Goal: Navigation & Orientation: Find specific page/section

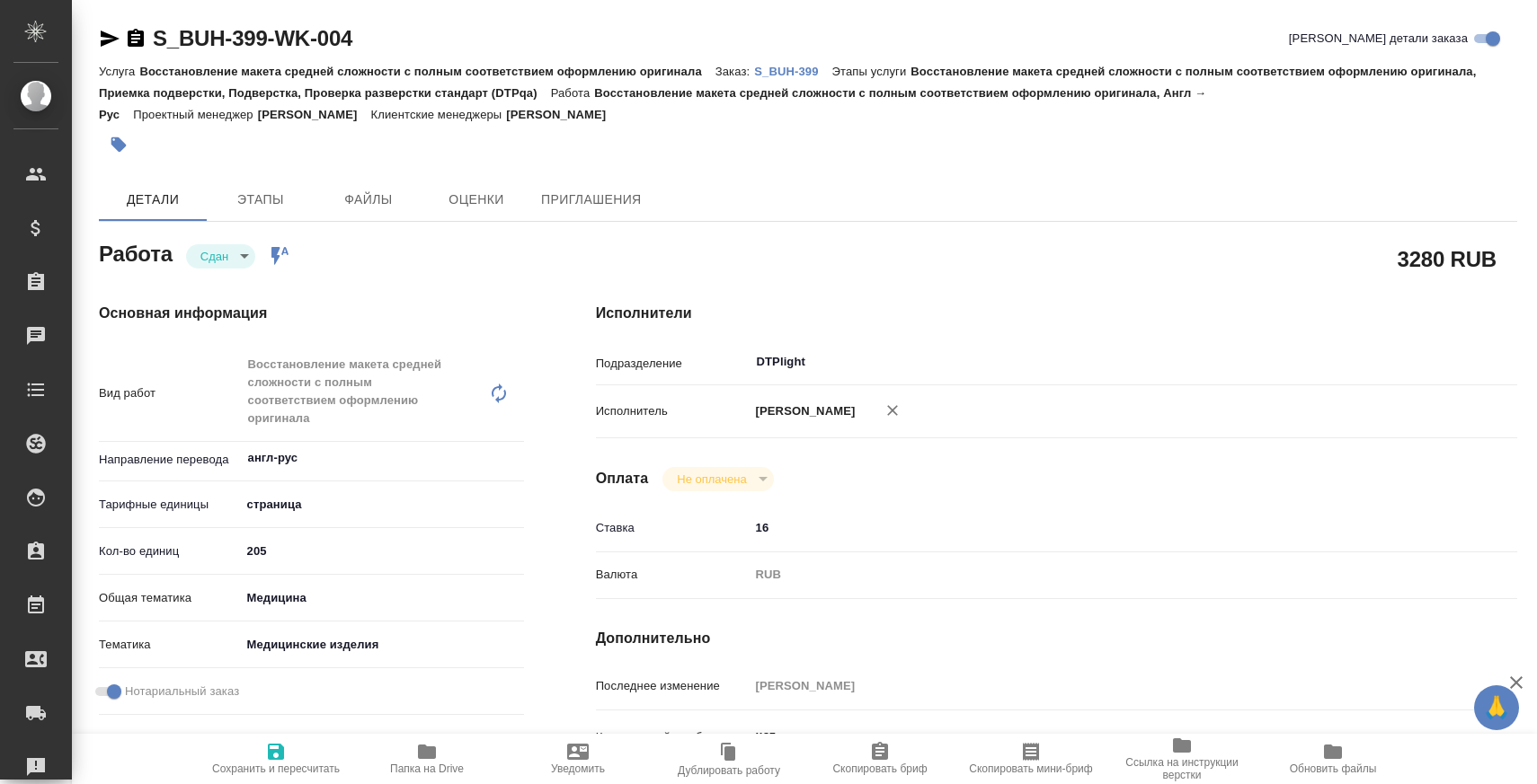
type textarea "x"
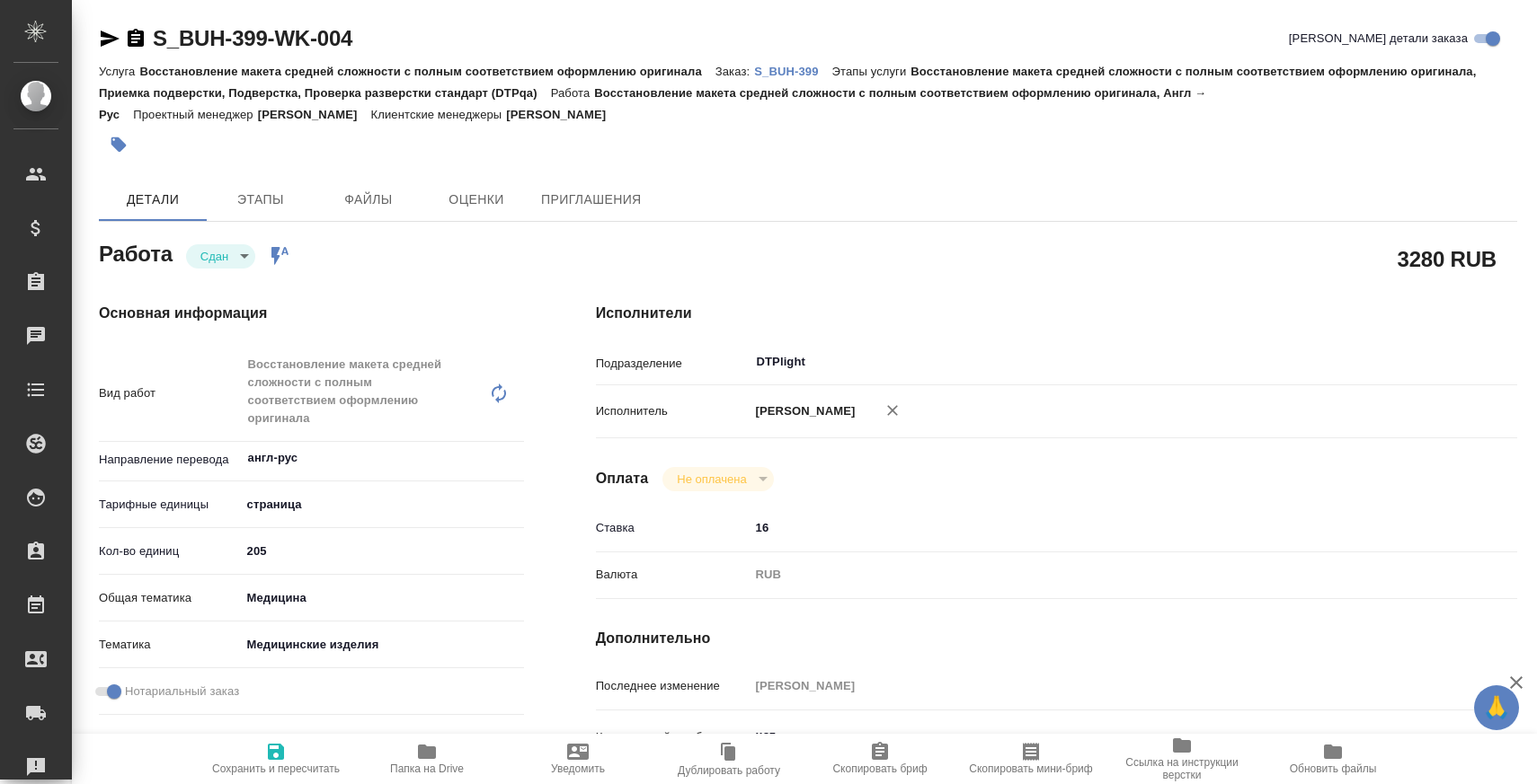
type textarea "x"
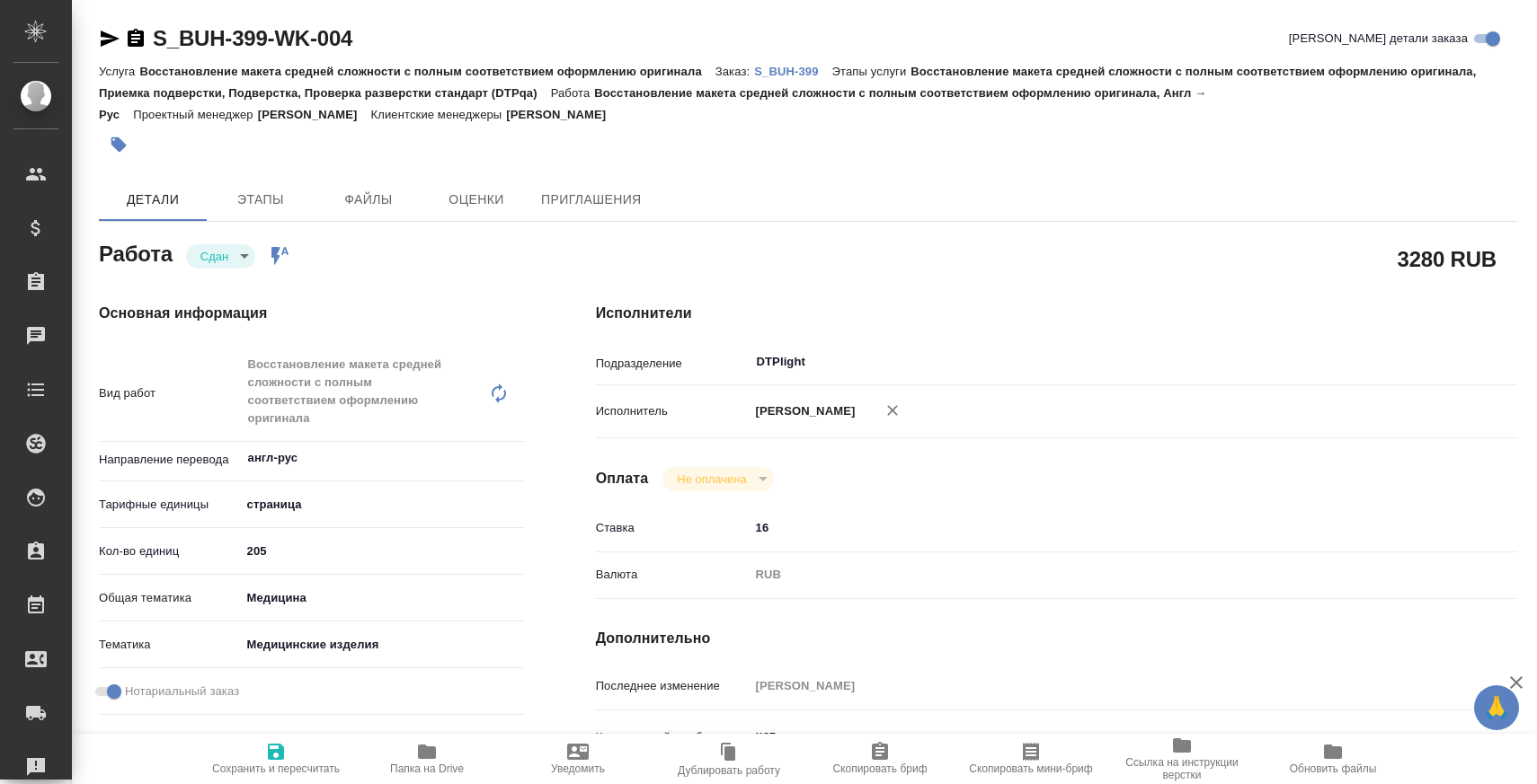
type textarea "x"
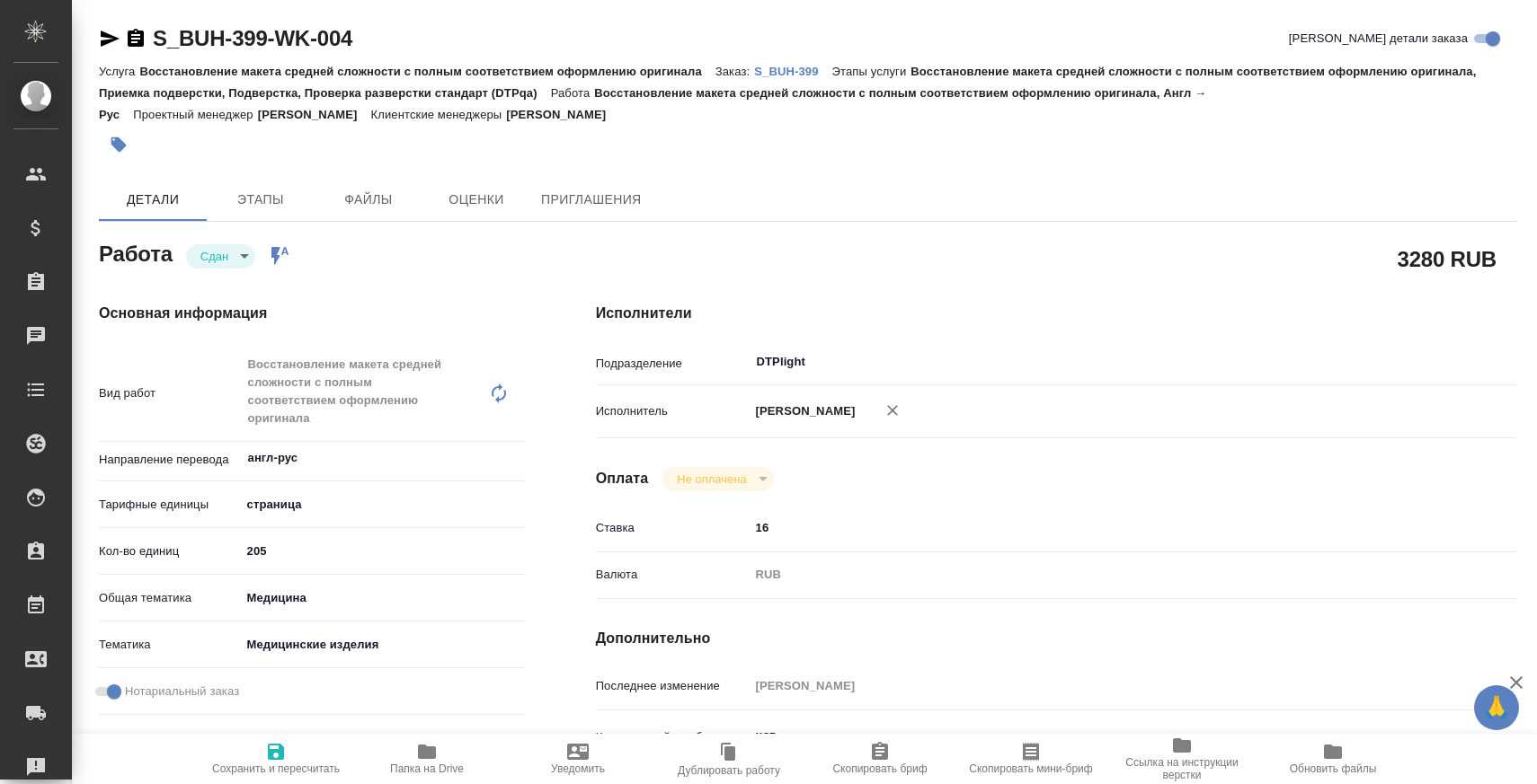
type textarea "x"
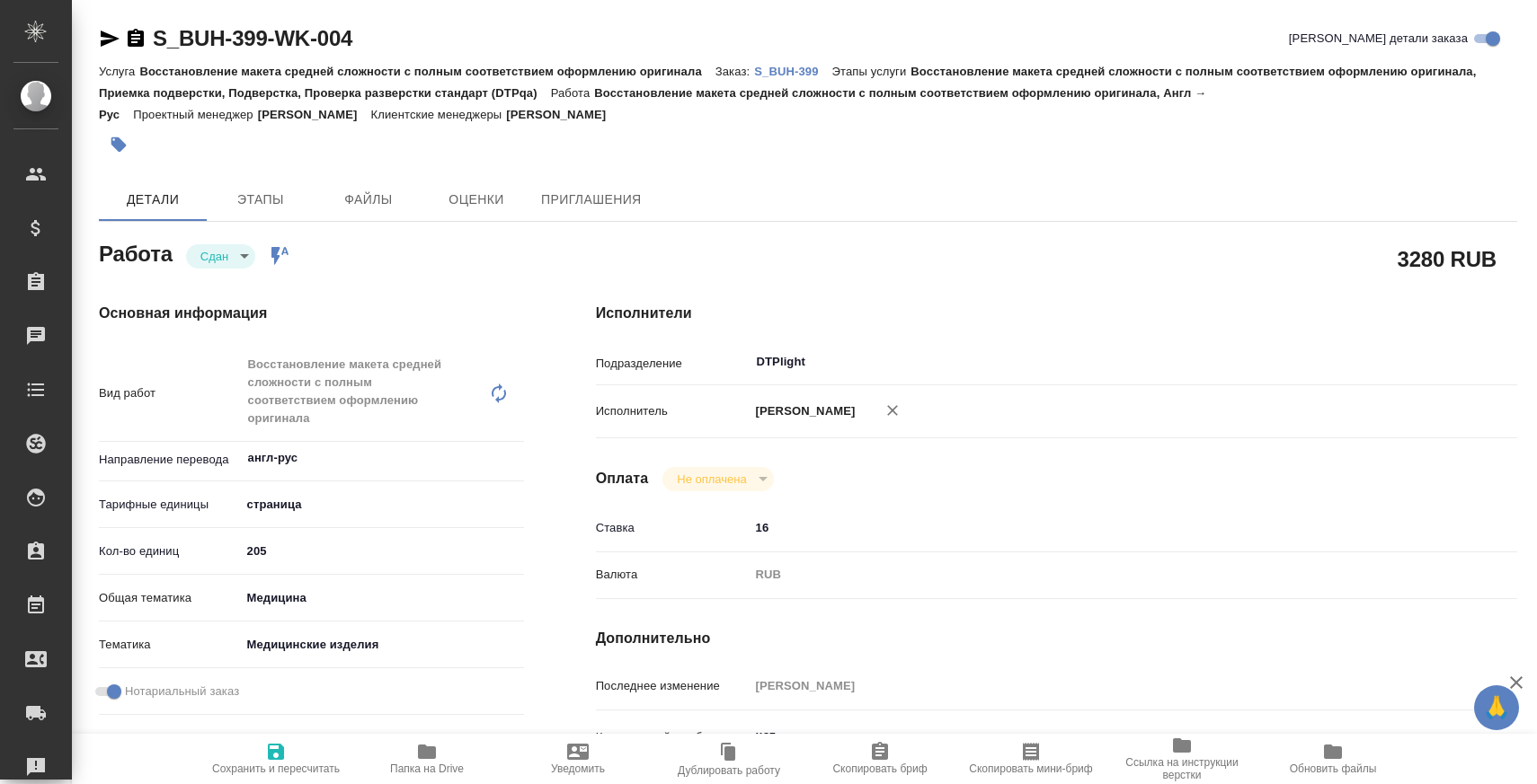
type textarea "x"
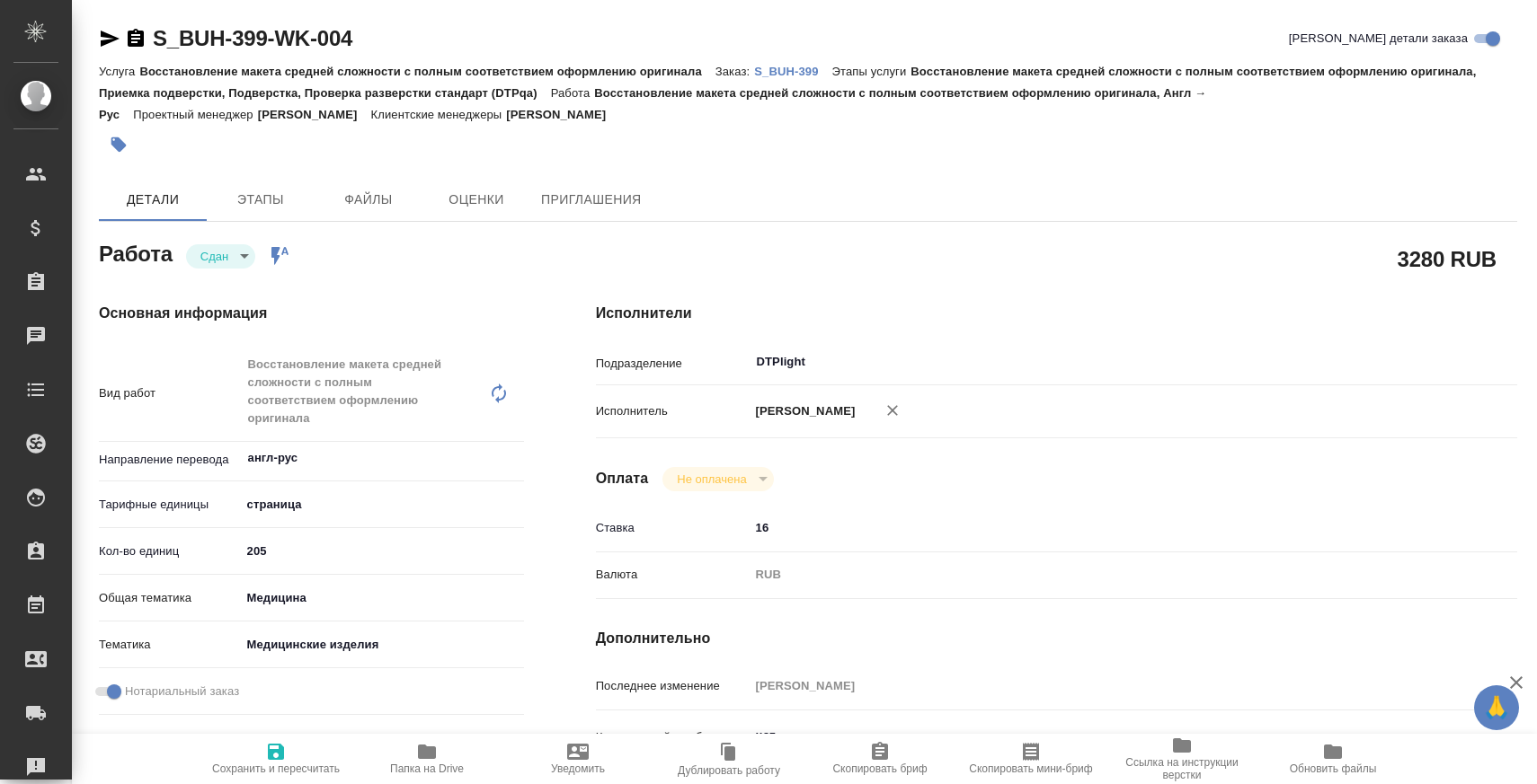
type textarea "x"
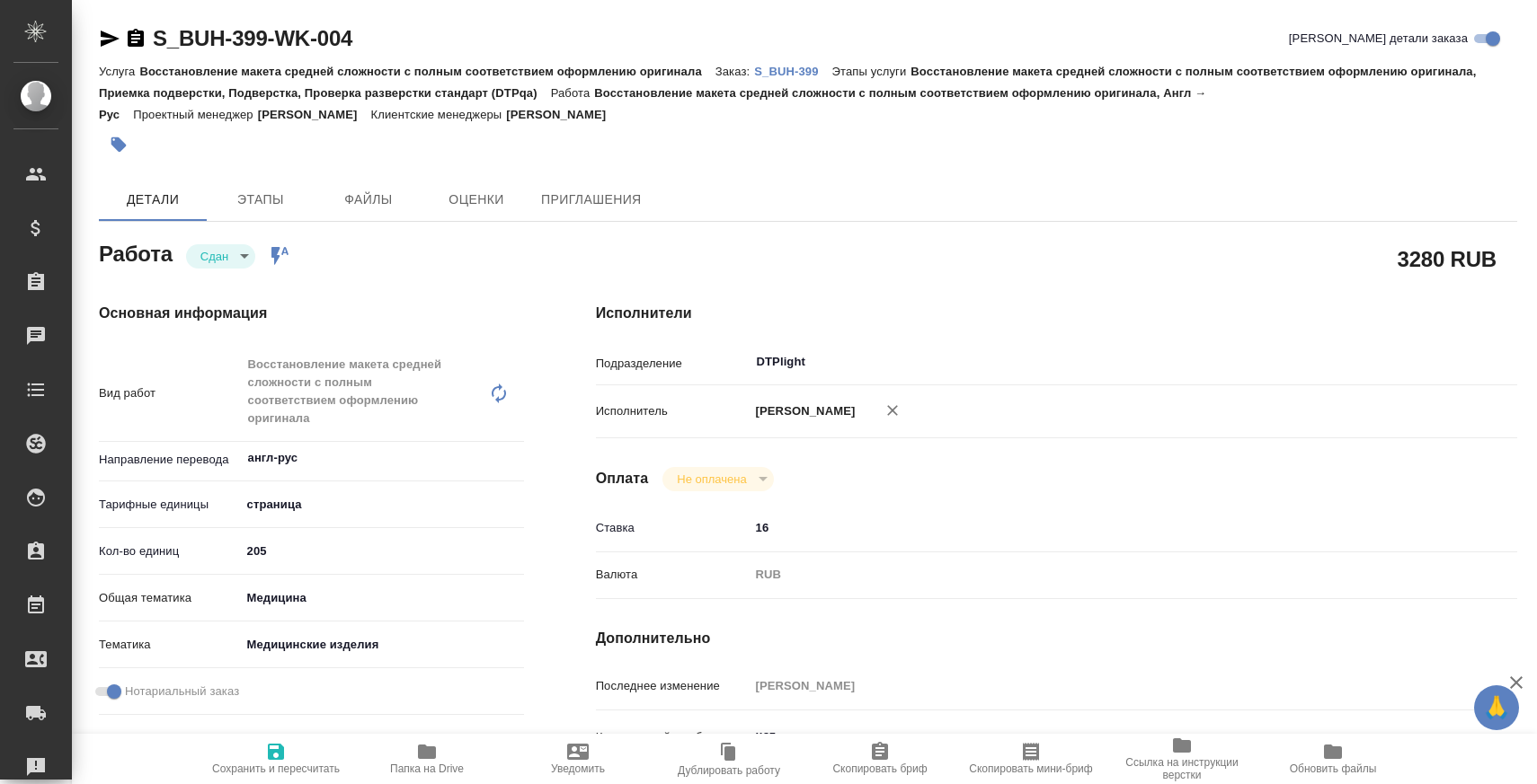
type textarea "x"
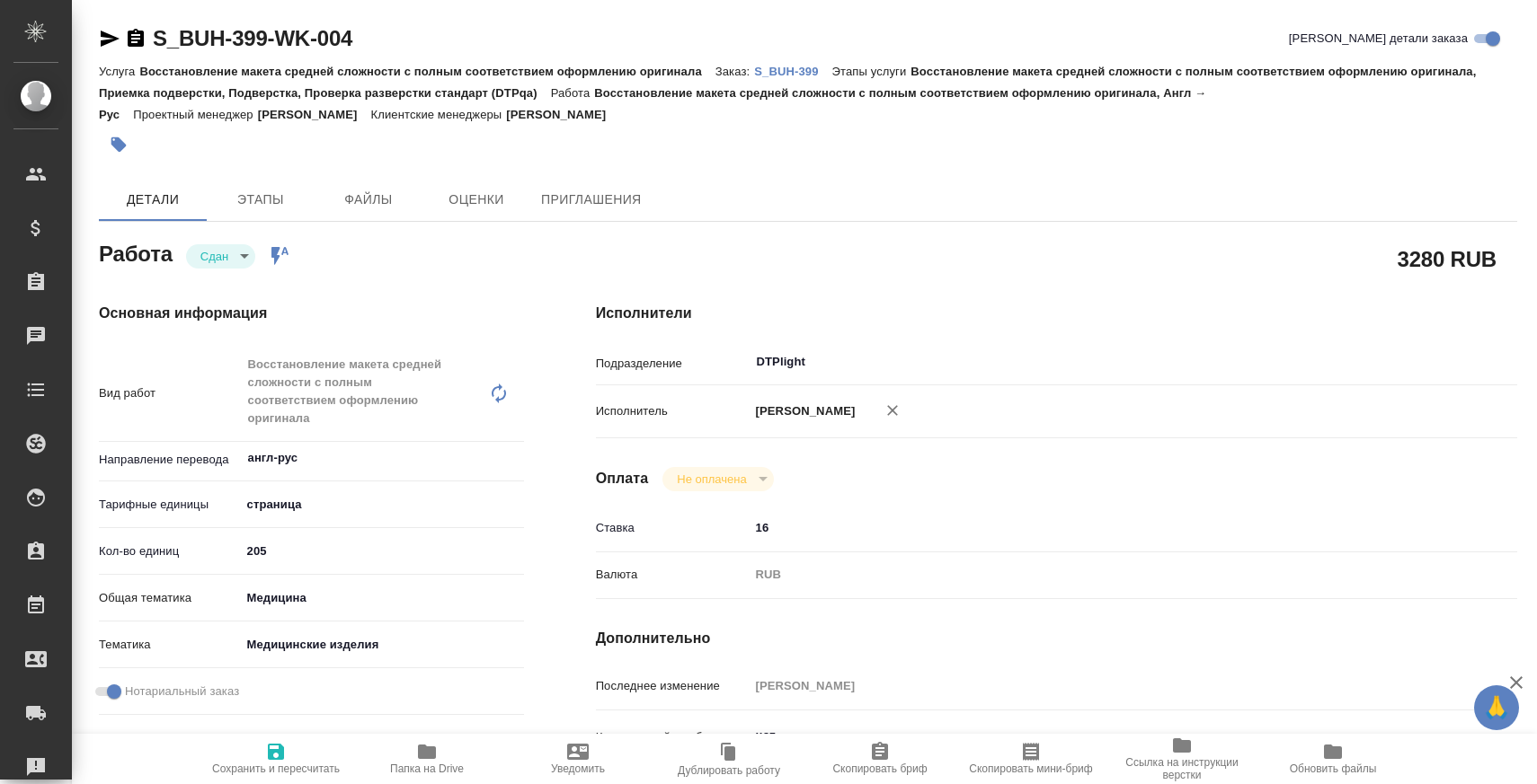
type textarea "x"
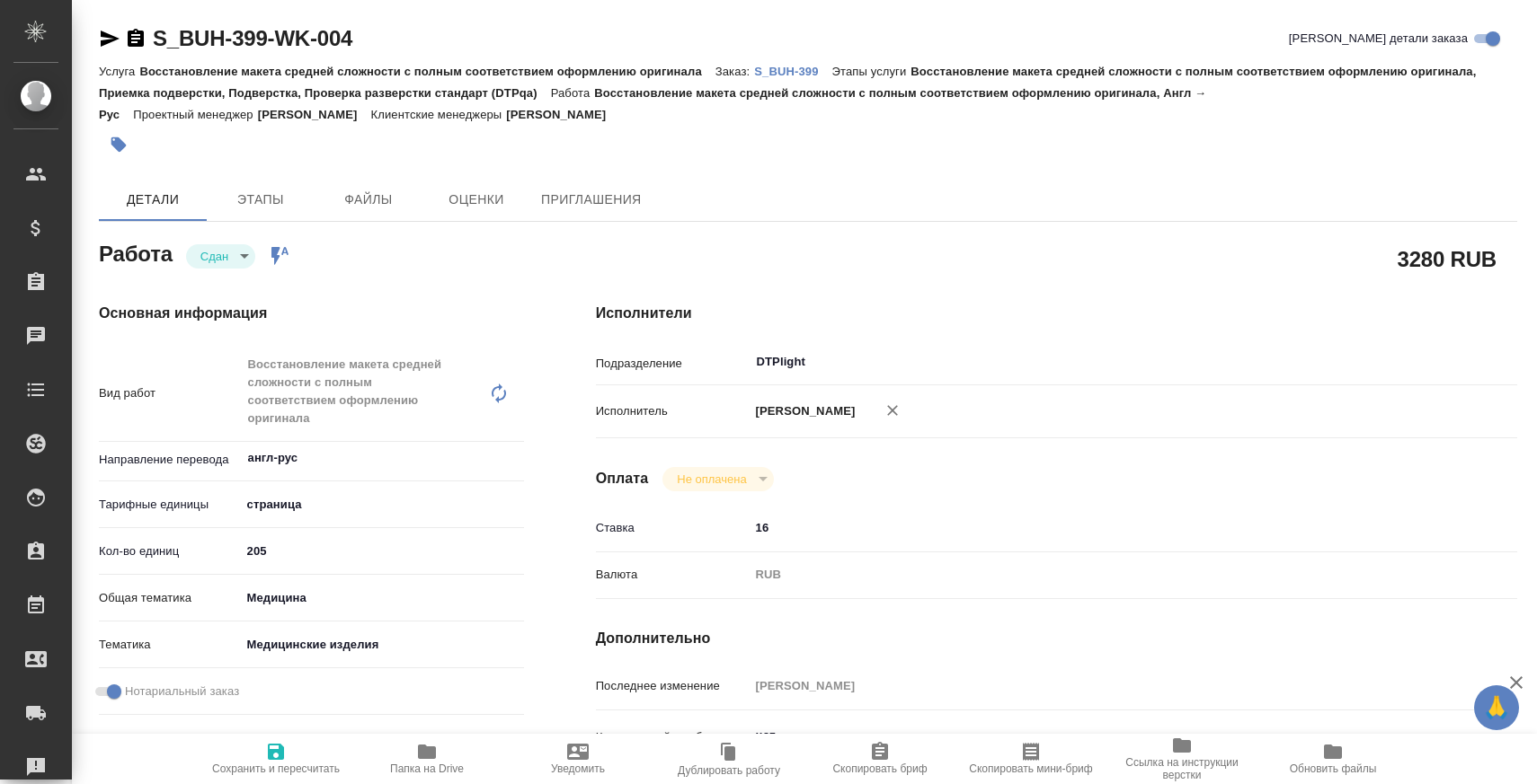
type textarea "x"
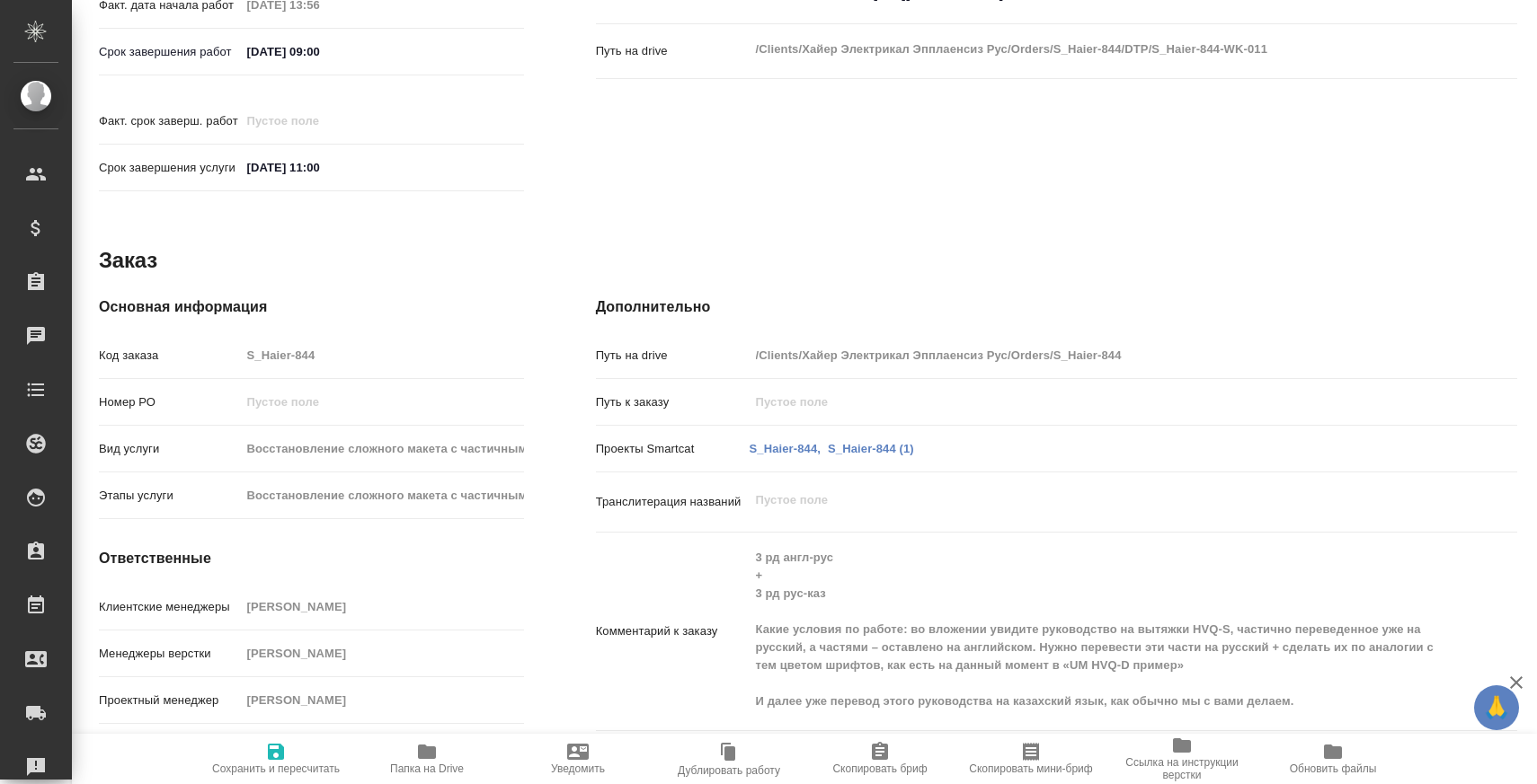
scroll to position [846, 0]
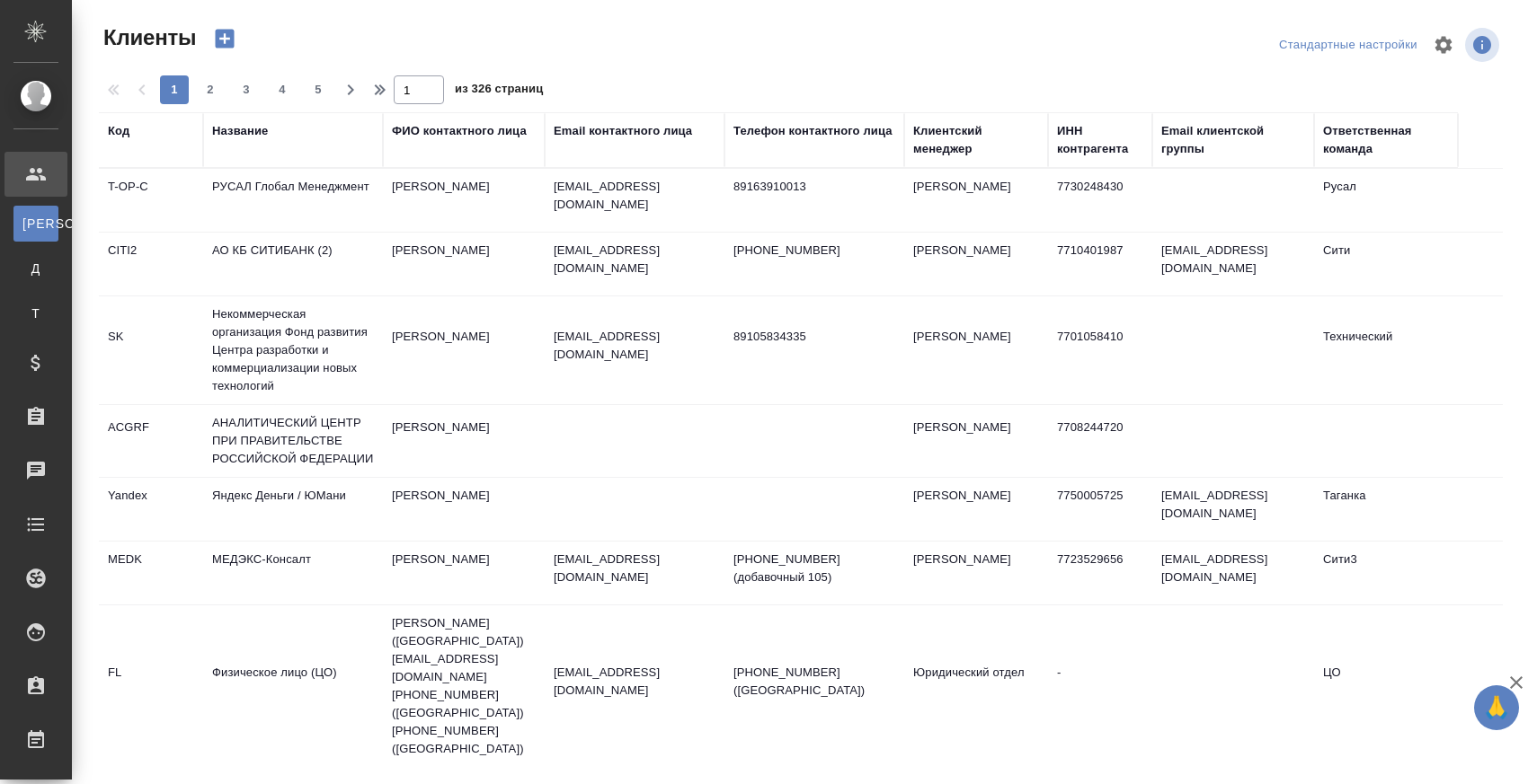
select select "RU"
